Goal: Use online tool/utility: Utilize a website feature to perform a specific function

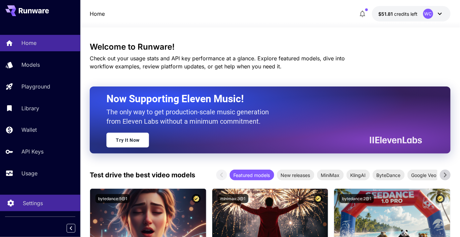
click at [36, 202] on p "Settings" at bounding box center [33, 203] width 20 height 8
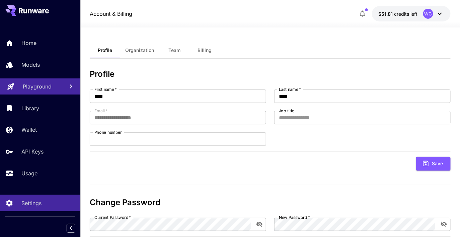
click at [41, 85] on p "Playground" at bounding box center [37, 86] width 29 height 8
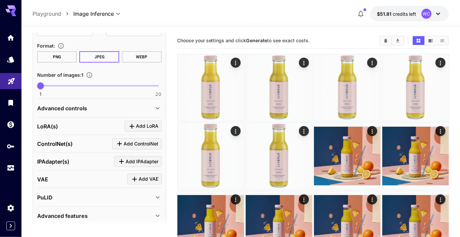
scroll to position [206, 0]
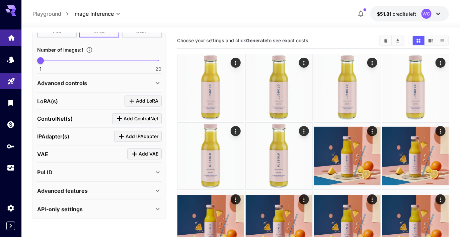
click at [14, 41] on link at bounding box center [10, 37] width 21 height 16
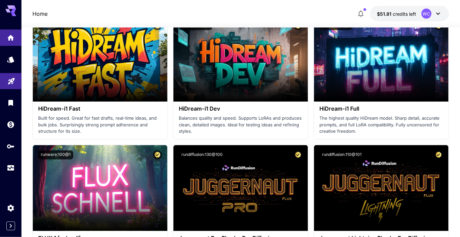
scroll to position [2265, 0]
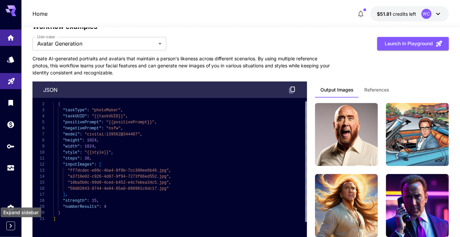
click at [14, 228] on icon "Expand sidebar" at bounding box center [11, 226] width 8 height 8
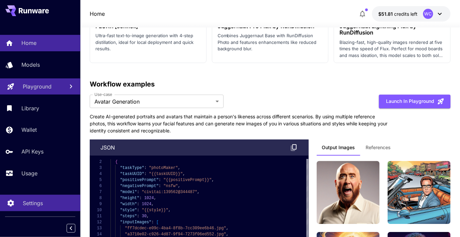
click at [33, 203] on p "Settings" at bounding box center [33, 203] width 20 height 8
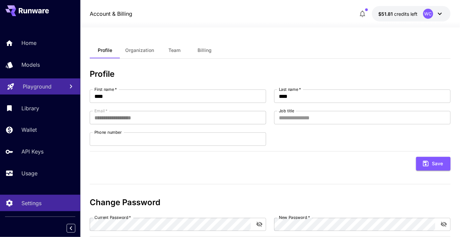
click at [441, 16] on icon at bounding box center [440, 14] width 8 height 8
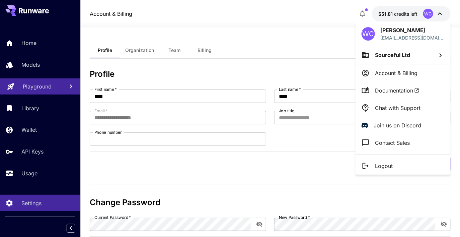
click at [388, 88] on span "Documentation" at bounding box center [397, 90] width 45 height 8
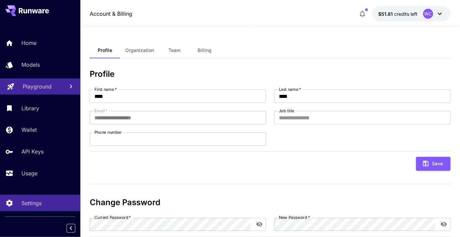
click at [35, 86] on p "Playground" at bounding box center [37, 86] width 29 height 8
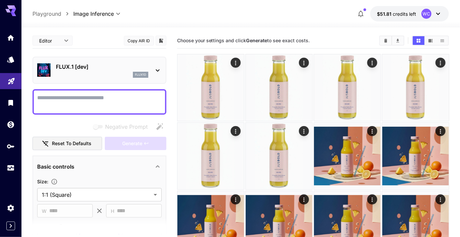
click at [121, 75] on div "flux1d" at bounding box center [102, 75] width 92 height 6
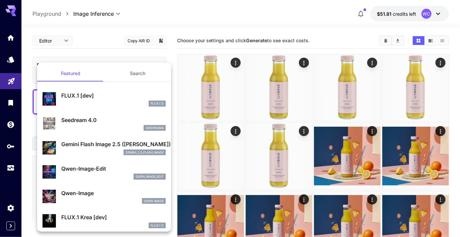
click at [83, 139] on div "Gemini Flash Image 2.5 ([PERSON_NAME]) gemini_2_5_flash_image" at bounding box center [104, 147] width 123 height 20
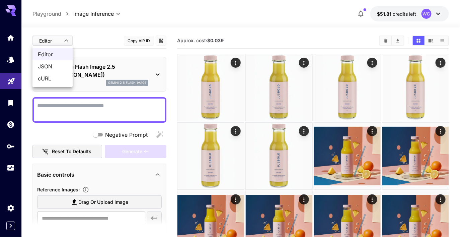
click at [53, 64] on span "JSON" at bounding box center [52, 66] width 29 height 8
type input "****"
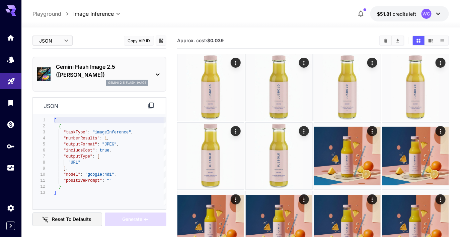
type textarea "**********"
click at [96, 172] on div "[ { "taskType" : "imageInference" , "numberResults" : 1 , "outputFormat" : "JPE…" at bounding box center [110, 161] width 112 height 88
click at [97, 174] on div "[ { "taskType" : "imageInference" , "numberResults" : 1 , "outputFormat" : "JPE…" at bounding box center [110, 161] width 112 height 88
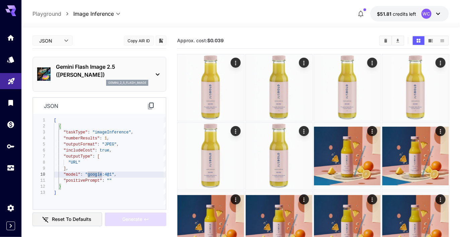
click at [97, 174] on div "[ { "taskType" : "imageInference" , "numberResults" : 1 , "outputFormat" : "JPE…" at bounding box center [110, 161] width 112 height 88
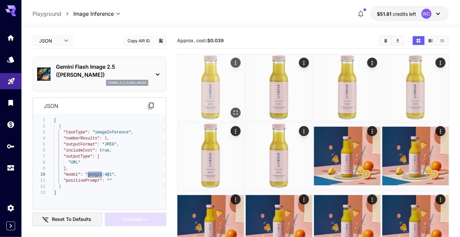
click at [236, 61] on icon "Actions" at bounding box center [235, 63] width 7 height 7
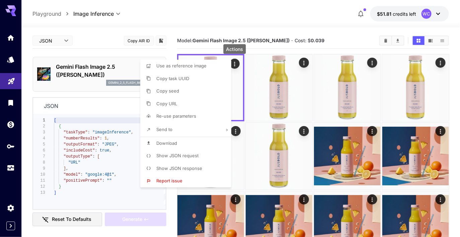
click at [194, 118] on span "Re-use parameters" at bounding box center [176, 115] width 40 height 5
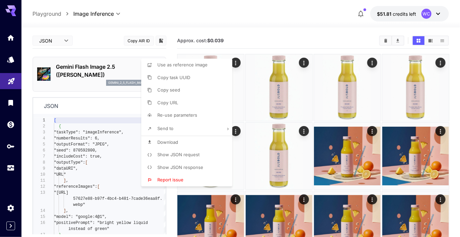
type input "*"
type input "*********"
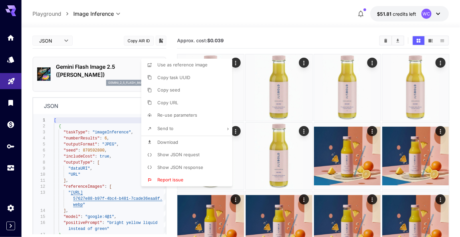
click at [99, 168] on div at bounding box center [230, 118] width 460 height 237
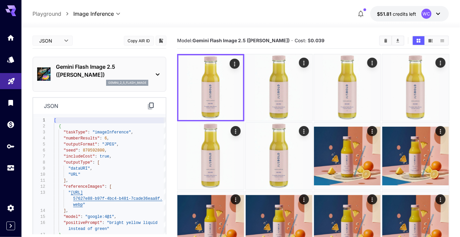
click at [153, 105] on icon at bounding box center [151, 106] width 8 height 8
